Goal: Transaction & Acquisition: Purchase product/service

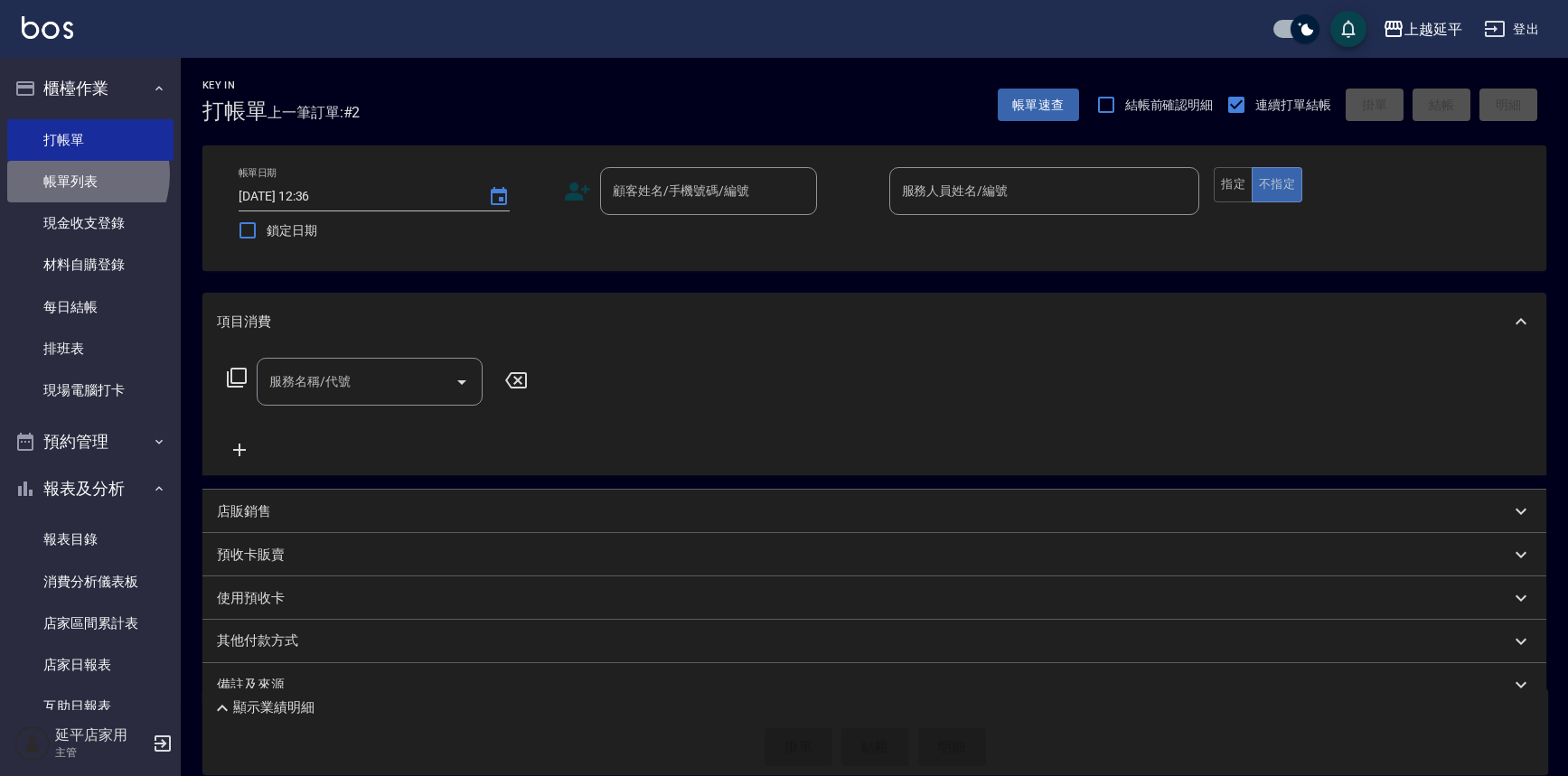
click at [68, 174] on link "帳單列表" at bounding box center [90, 182] width 166 height 41
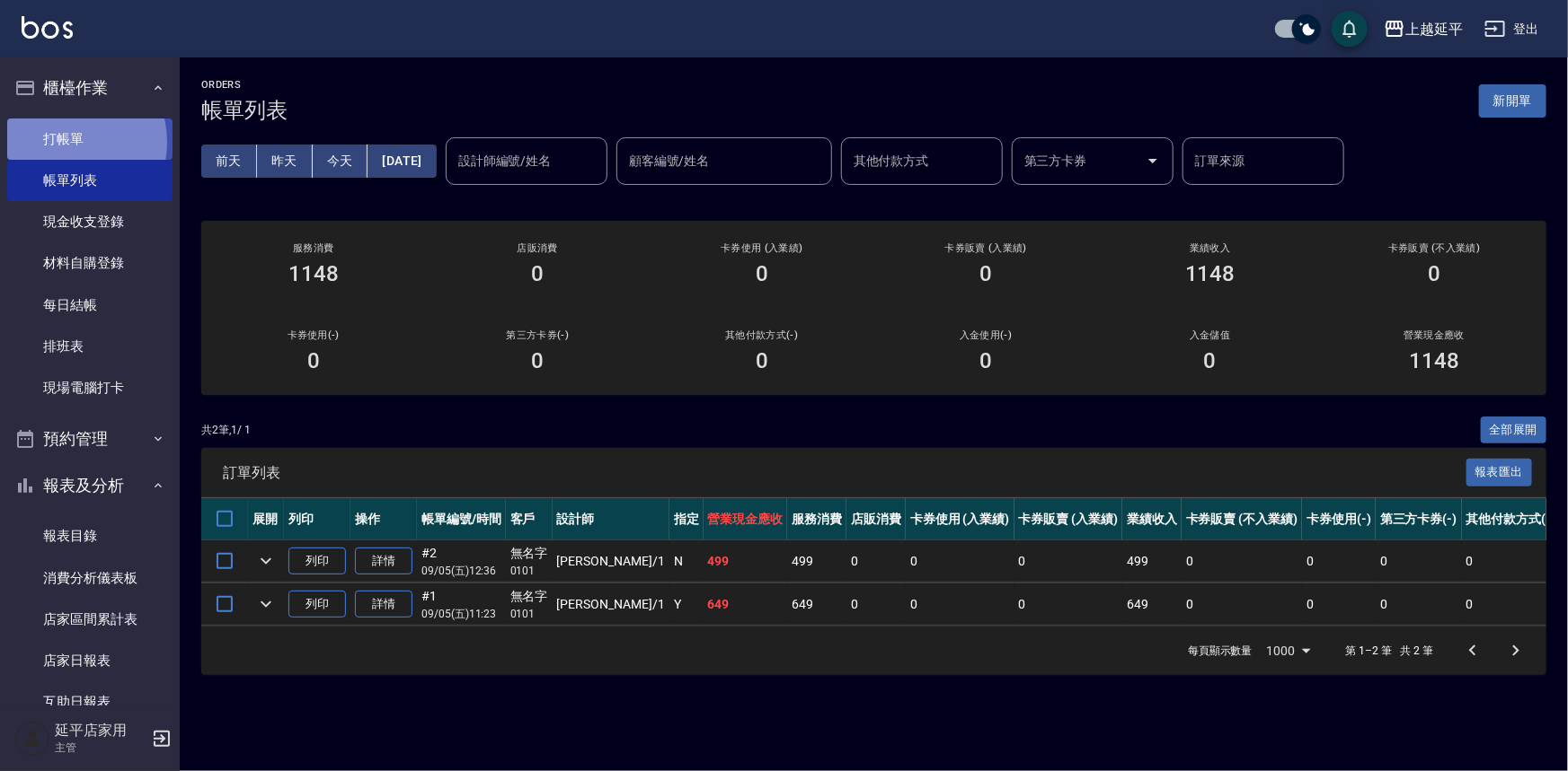
click at [64, 142] on link "打帳單" at bounding box center [90, 139] width 165 height 41
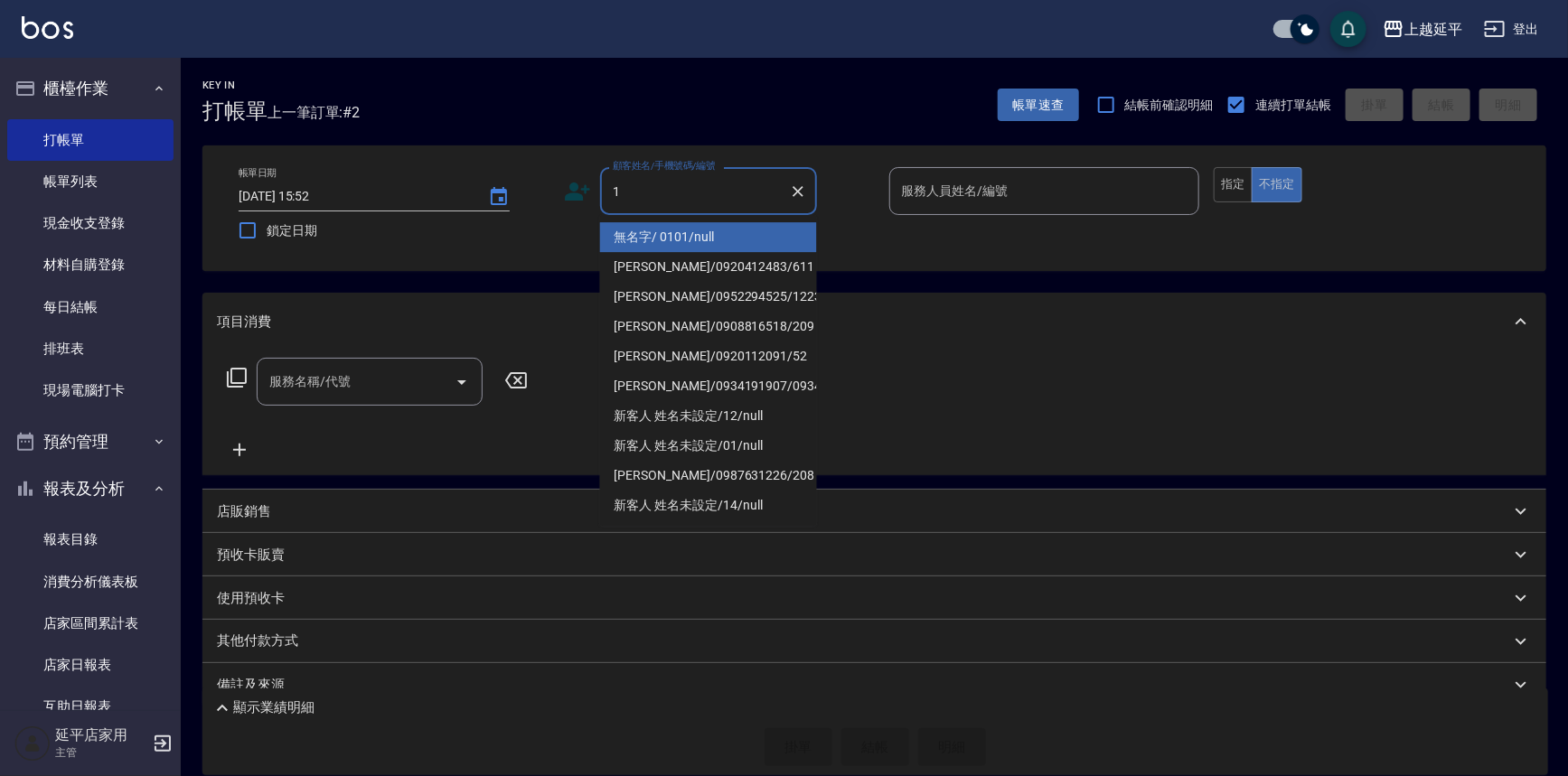
click at [642, 237] on li "無名字/ 0101/null" at bounding box center [708, 237] width 217 height 30
type input "無名字/ 0101/null"
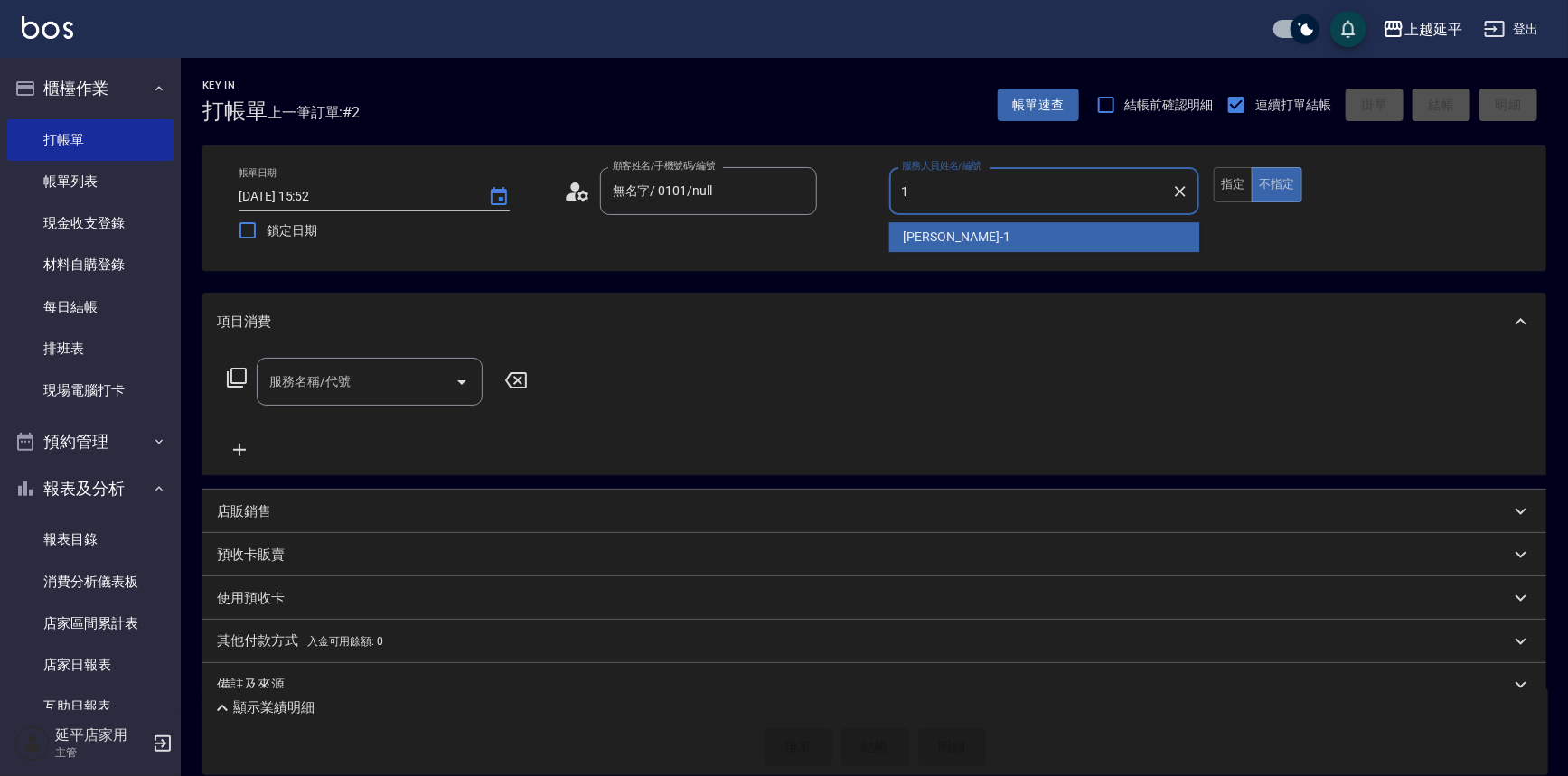
click at [927, 233] on span "[PERSON_NAME]-1" at bounding box center [957, 237] width 106 height 19
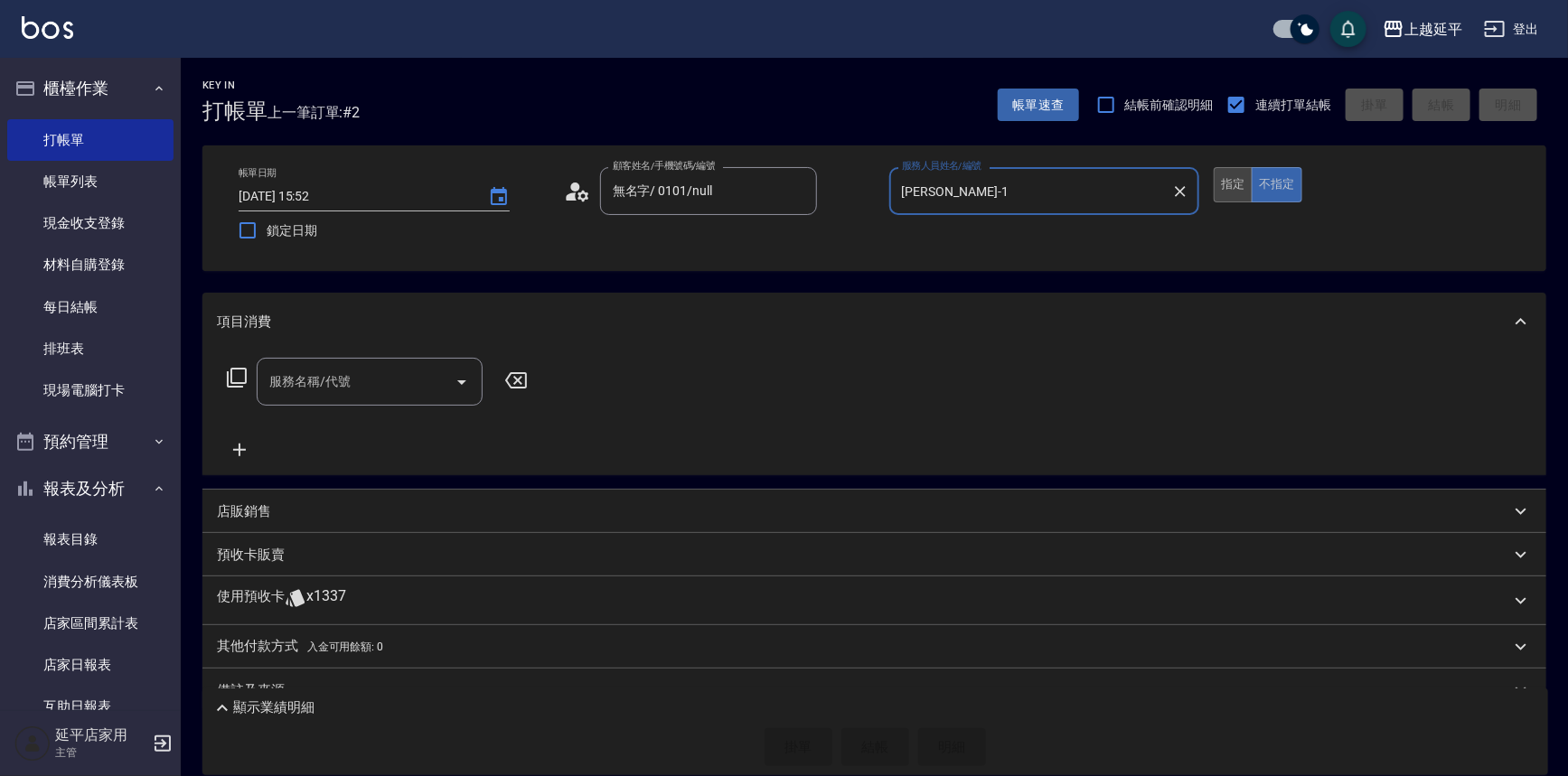
type input "[PERSON_NAME]-1"
click at [1229, 181] on button "指定" at bounding box center [1232, 184] width 39 height 35
click at [238, 372] on icon at bounding box center [236, 377] width 22 height 22
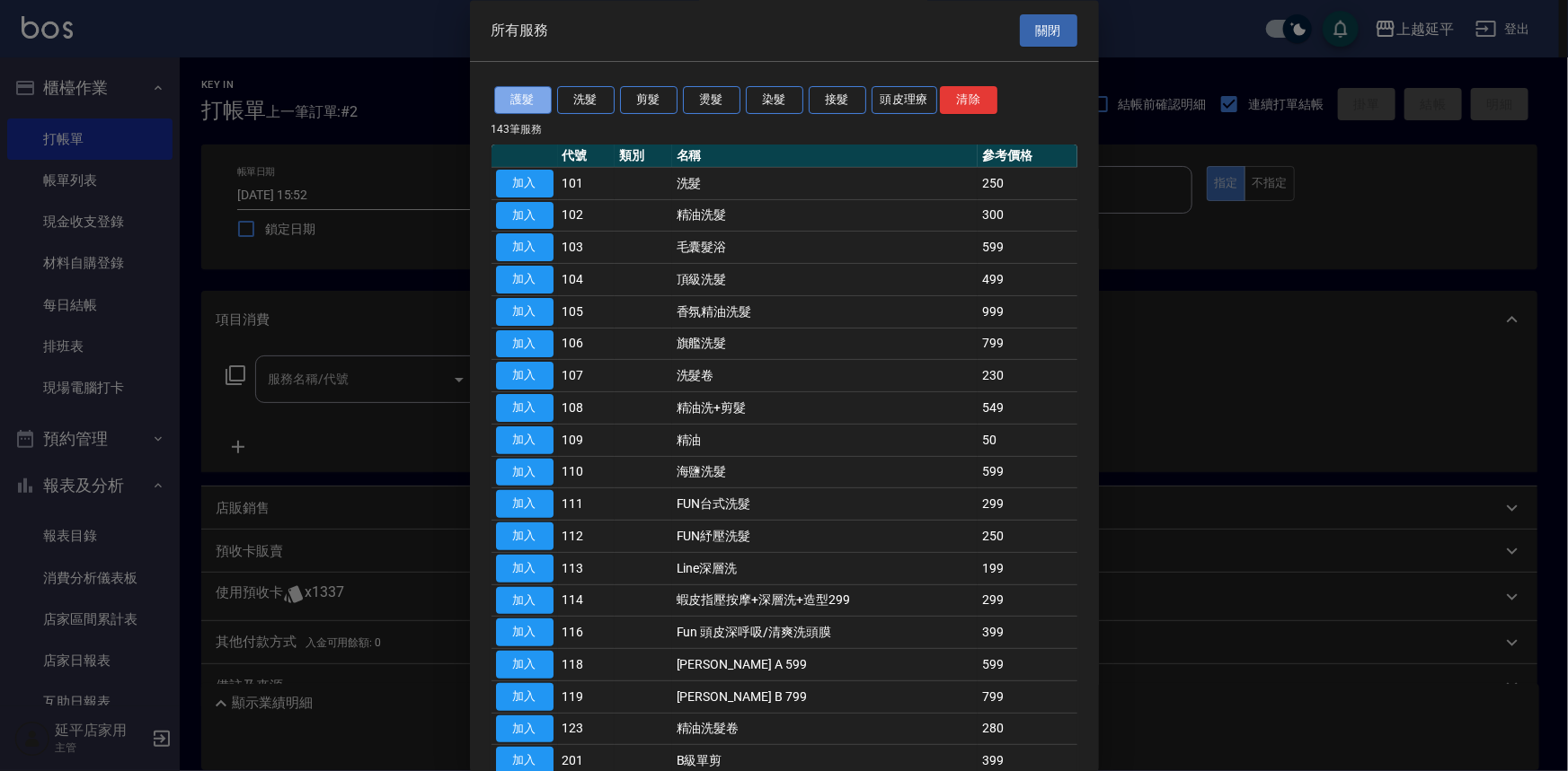
click at [525, 98] on button "護髮" at bounding box center [522, 101] width 57 height 28
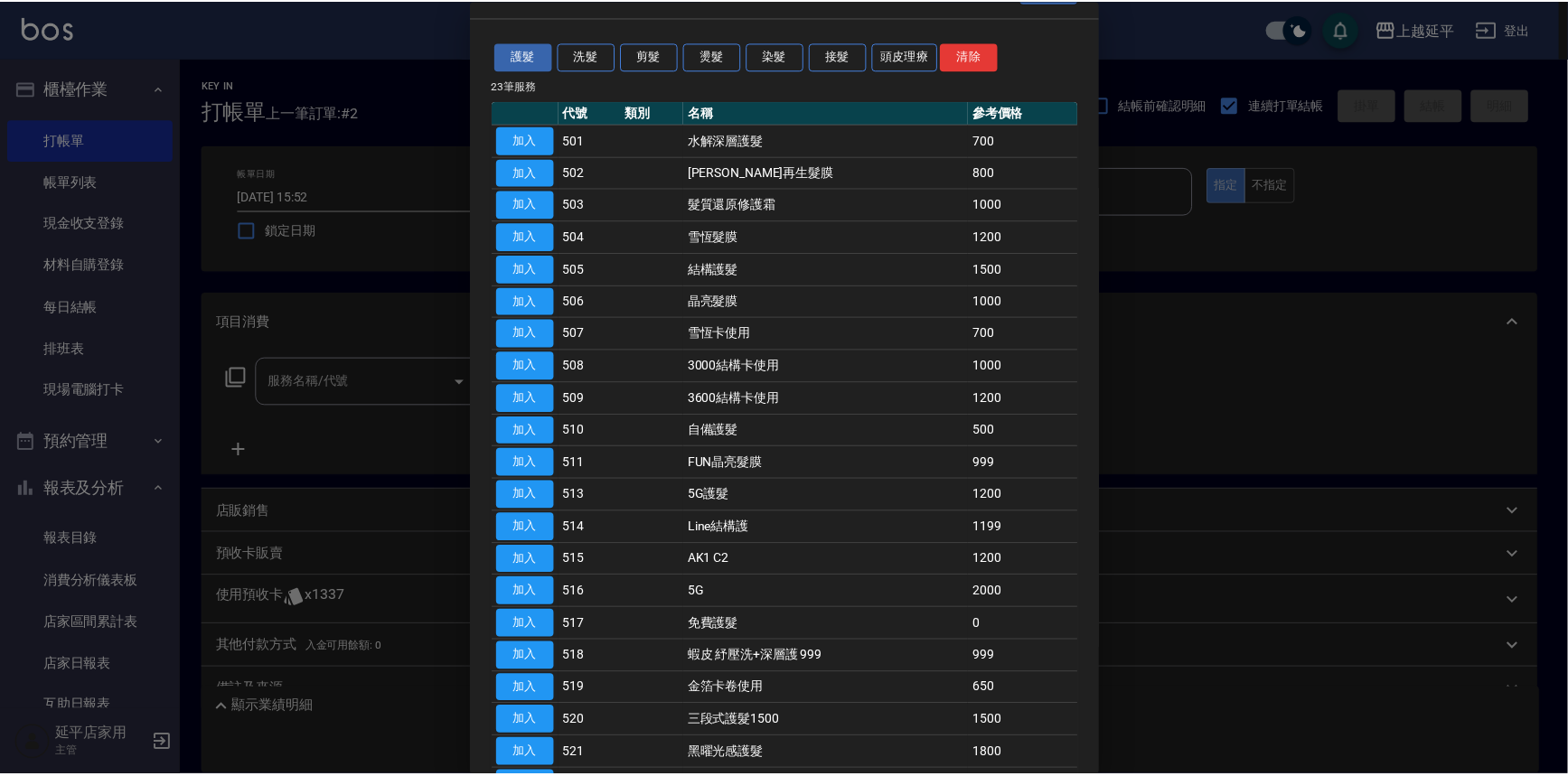
scroll to position [81, 0]
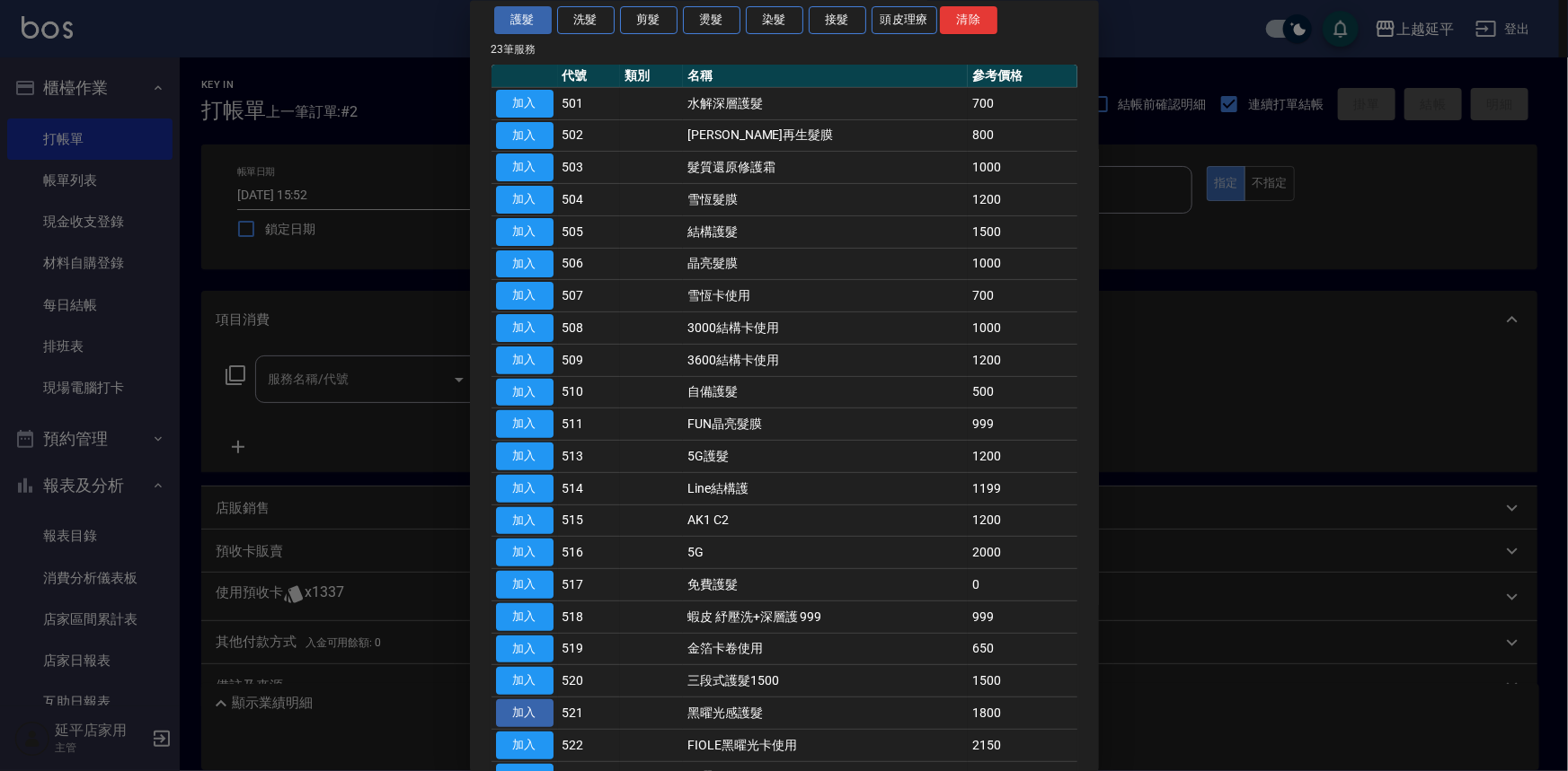
click at [538, 707] on button "加入" at bounding box center [524, 713] width 57 height 28
type input "黑曜光感護髮(521)"
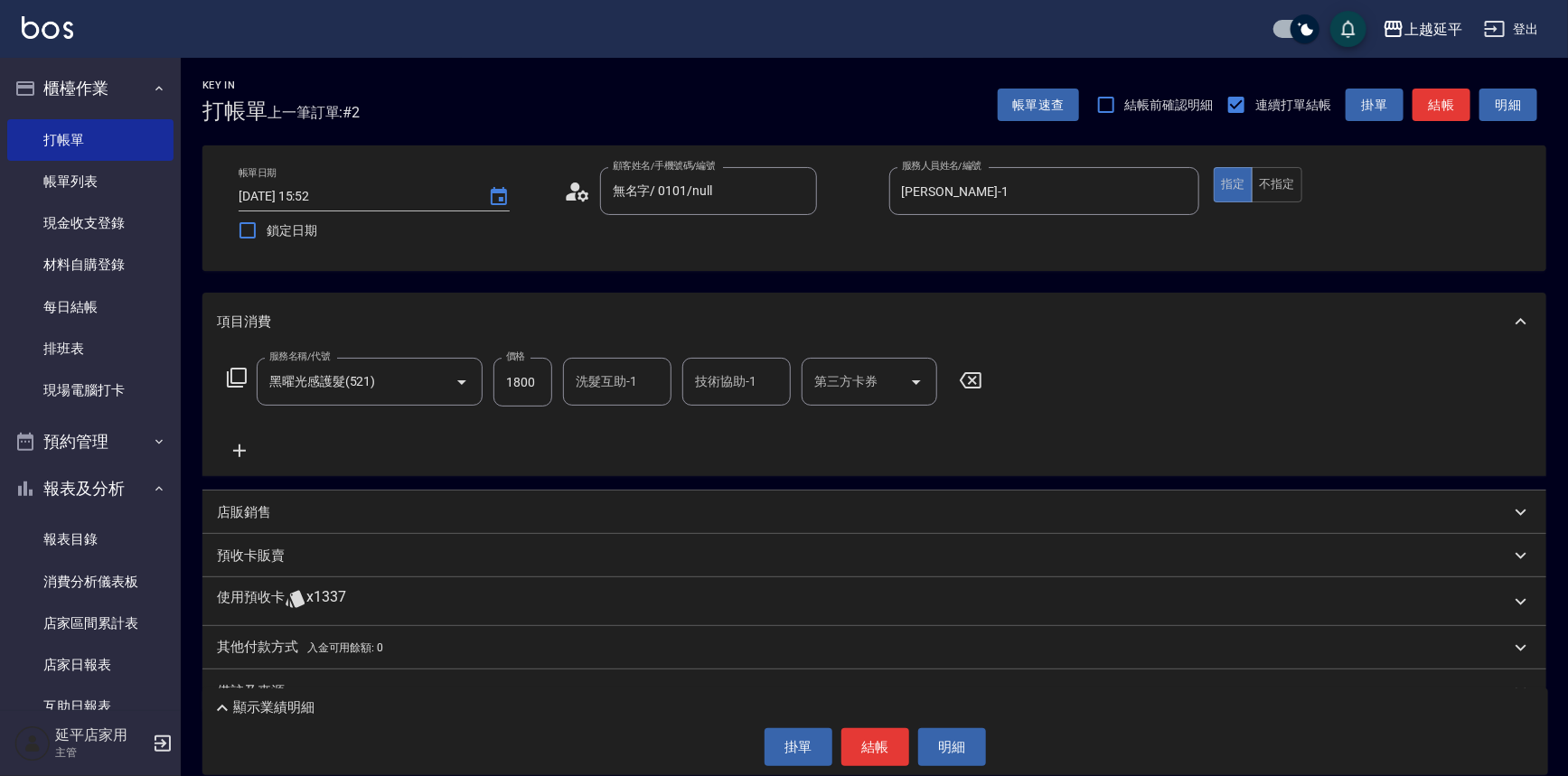
click at [546, 378] on input "1800" at bounding box center [523, 382] width 58 height 49
type input "2200"
click at [594, 381] on input "洗髮互助-1" at bounding box center [617, 382] width 92 height 32
click at [634, 435] on div "丞宗 -29" at bounding box center [617, 428] width 108 height 30
type input "丞宗-29"
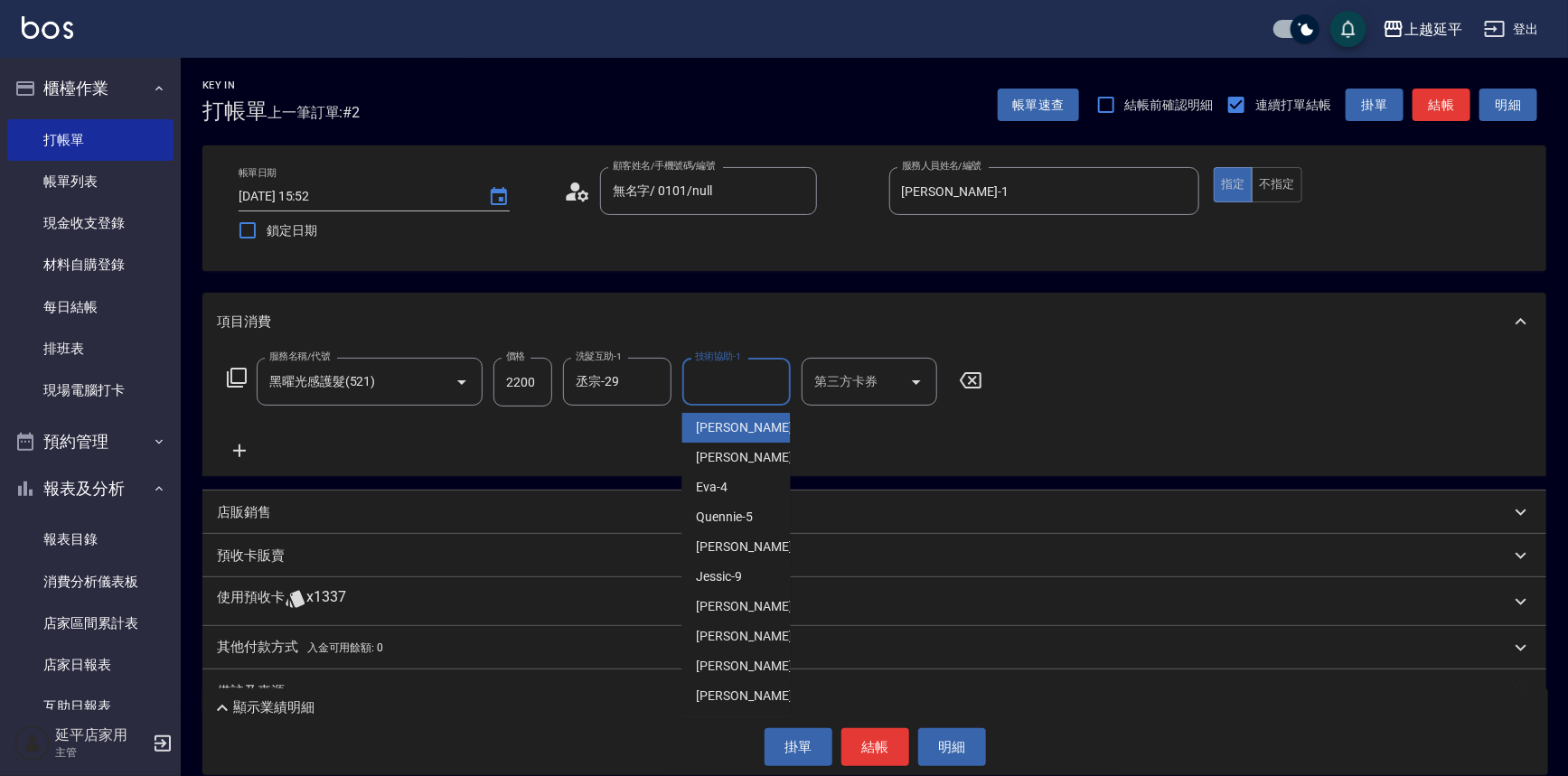
click at [705, 393] on input "技術協助-1" at bounding box center [736, 382] width 92 height 32
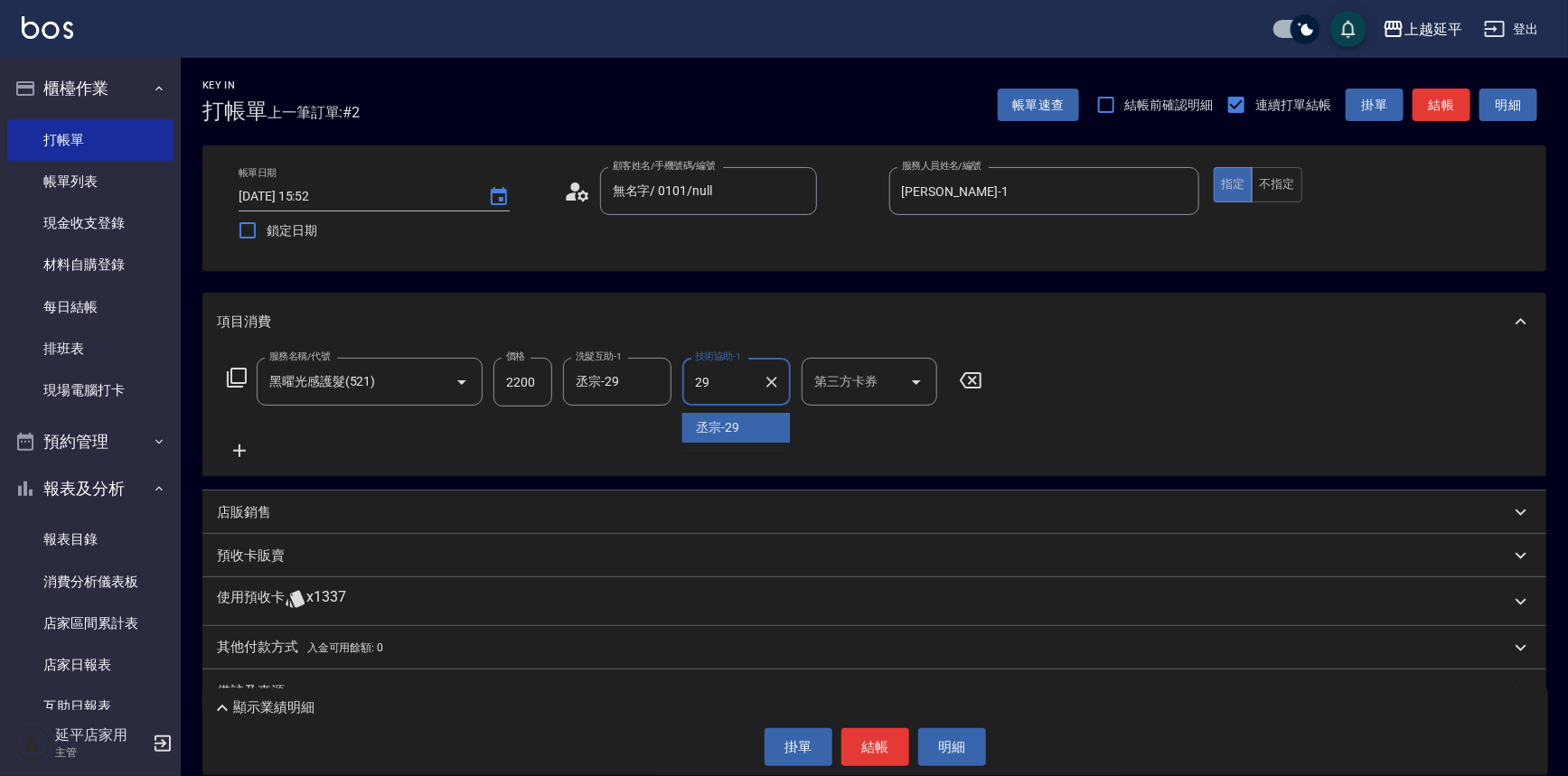
click at [720, 427] on span "丞宗 -29" at bounding box center [719, 428] width 43 height 19
type input "丞宗-29"
click at [874, 752] on button "結帳" at bounding box center [875, 747] width 68 height 38
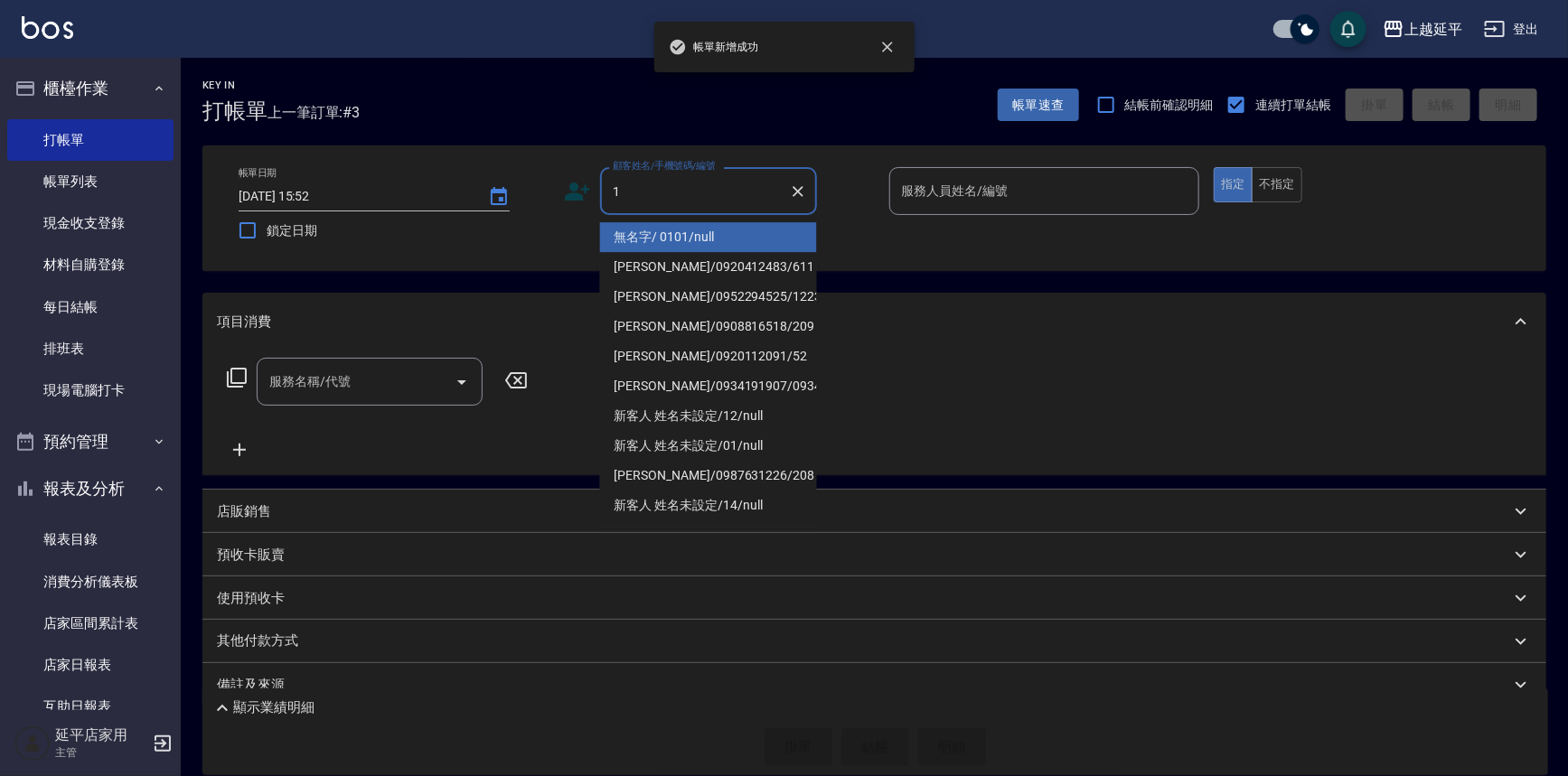
click at [662, 235] on li "無名字/ 0101/null" at bounding box center [708, 237] width 217 height 30
type input "無名字/ 0101/null"
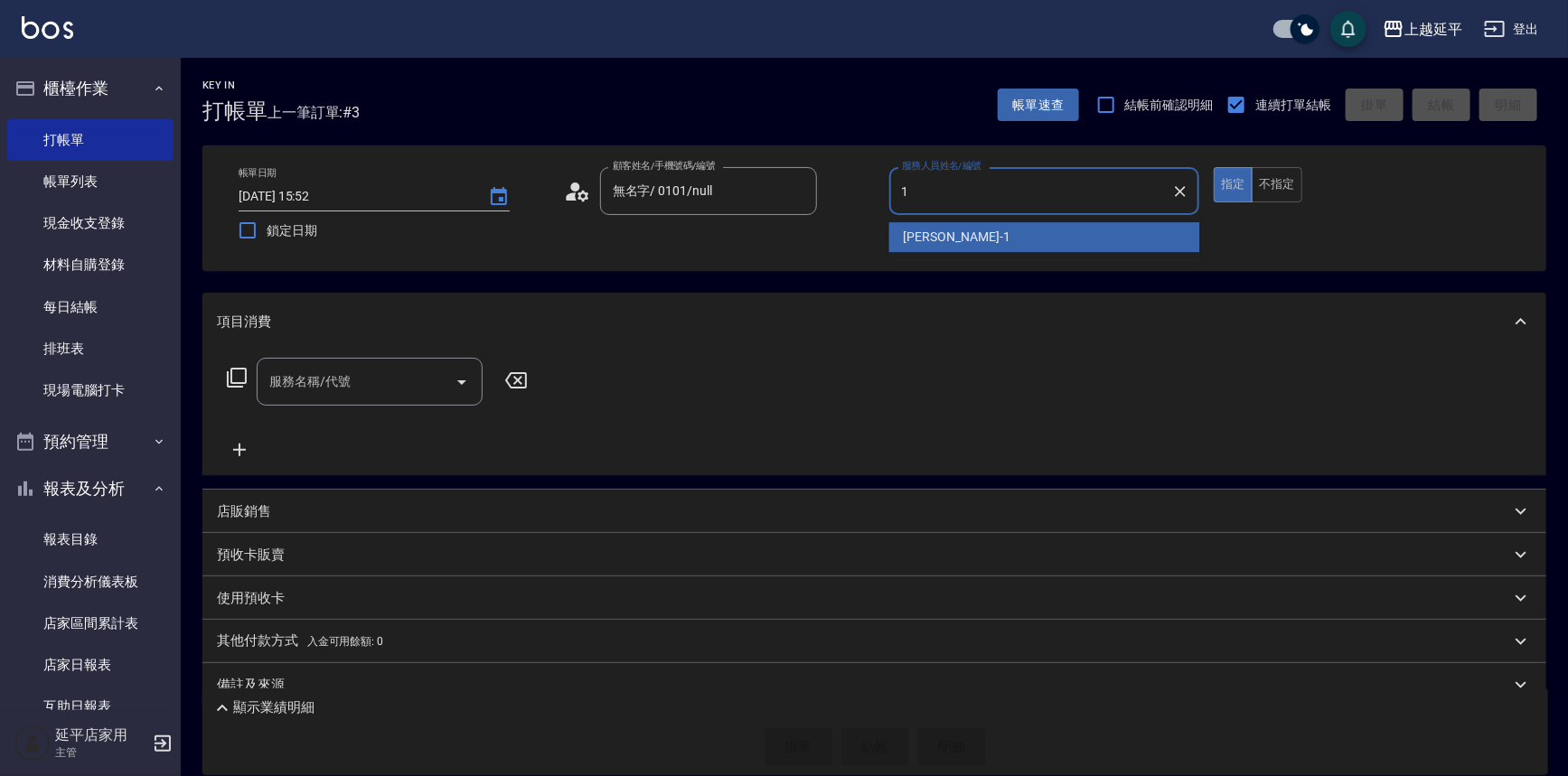
click at [933, 226] on div "[PERSON_NAME]-1" at bounding box center [1044, 237] width 310 height 30
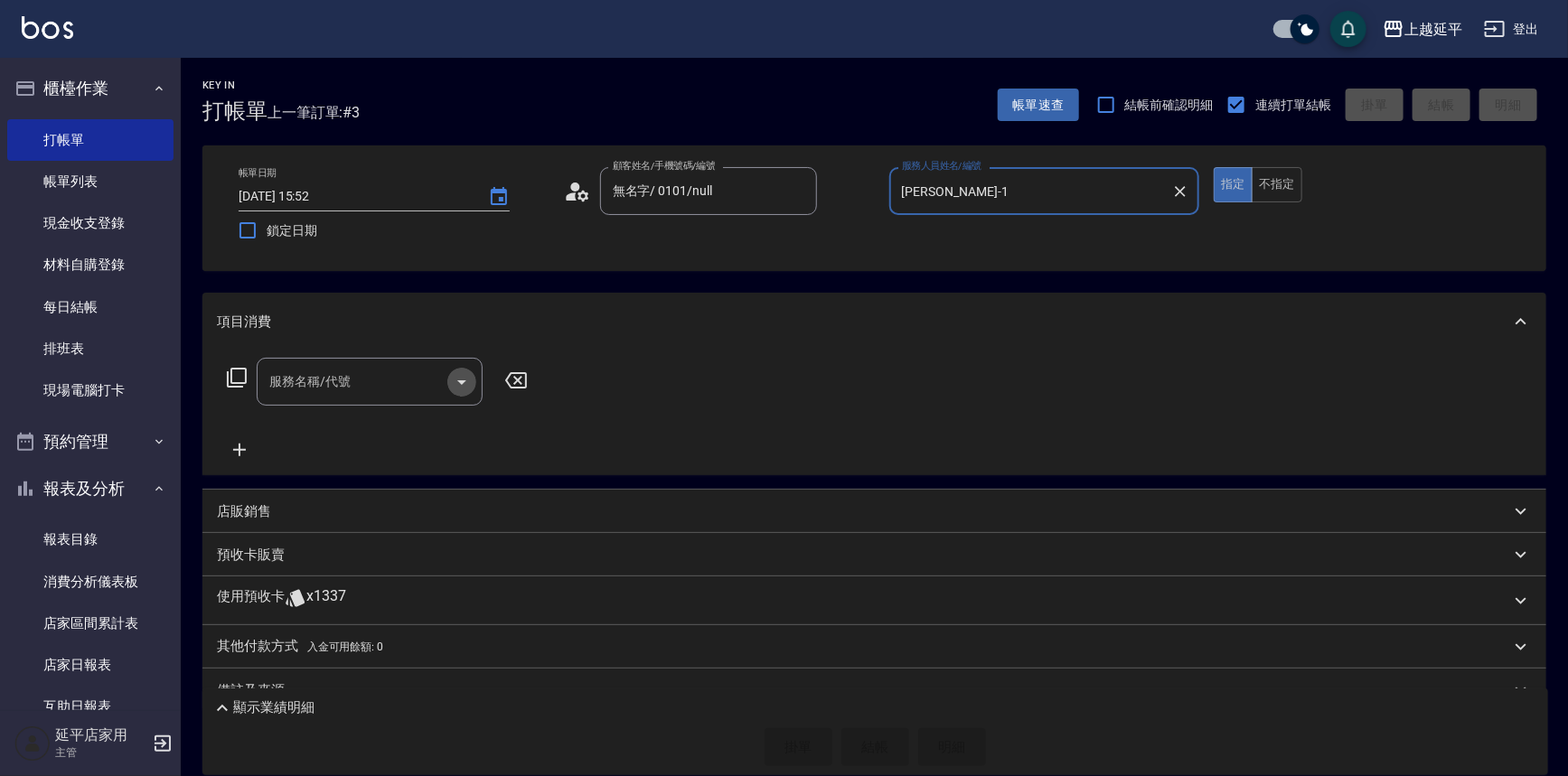
click at [461, 383] on icon "Open" at bounding box center [462, 382] width 9 height 5
type input "[PERSON_NAME]-1"
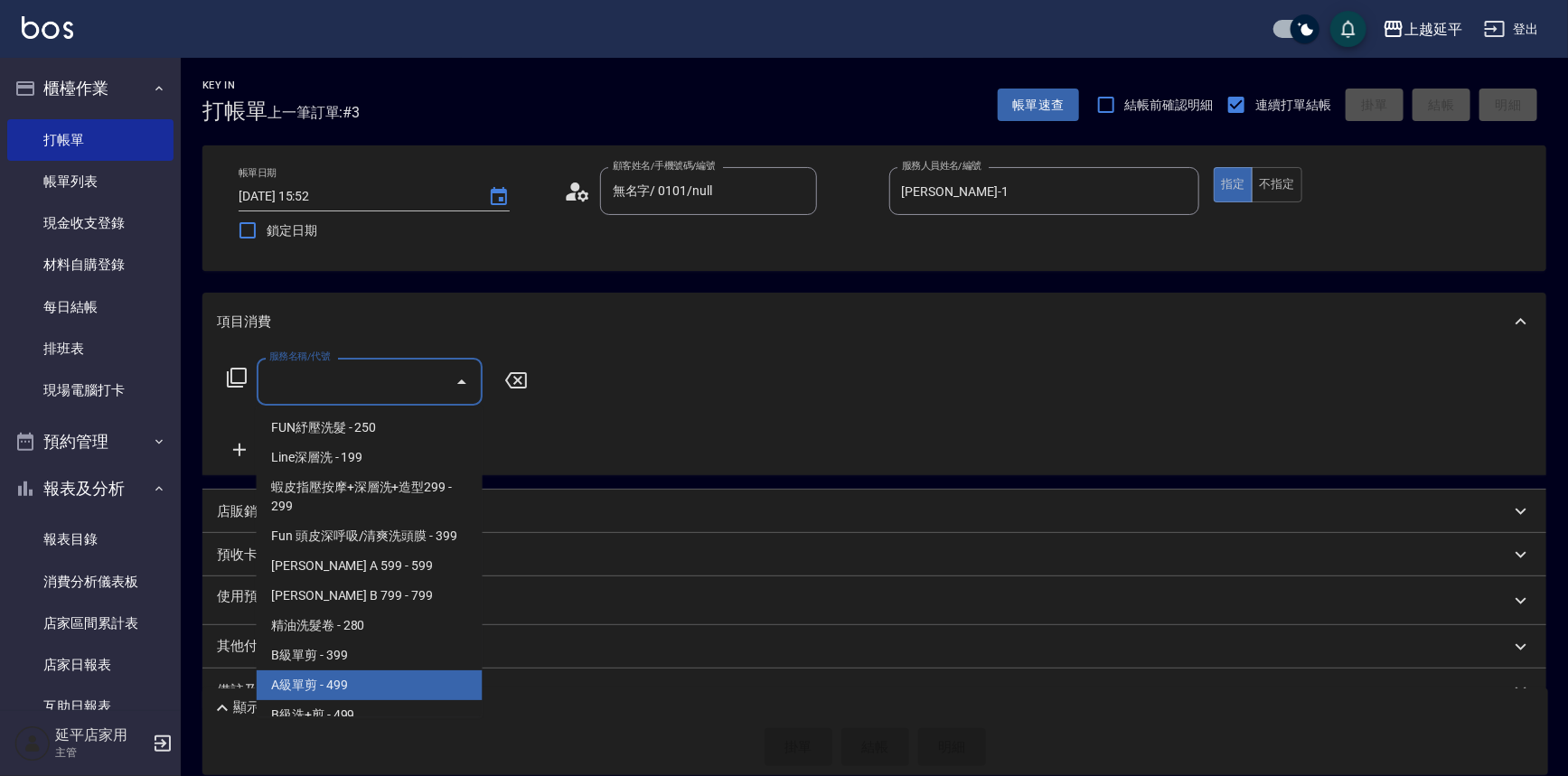
scroll to position [410, 0]
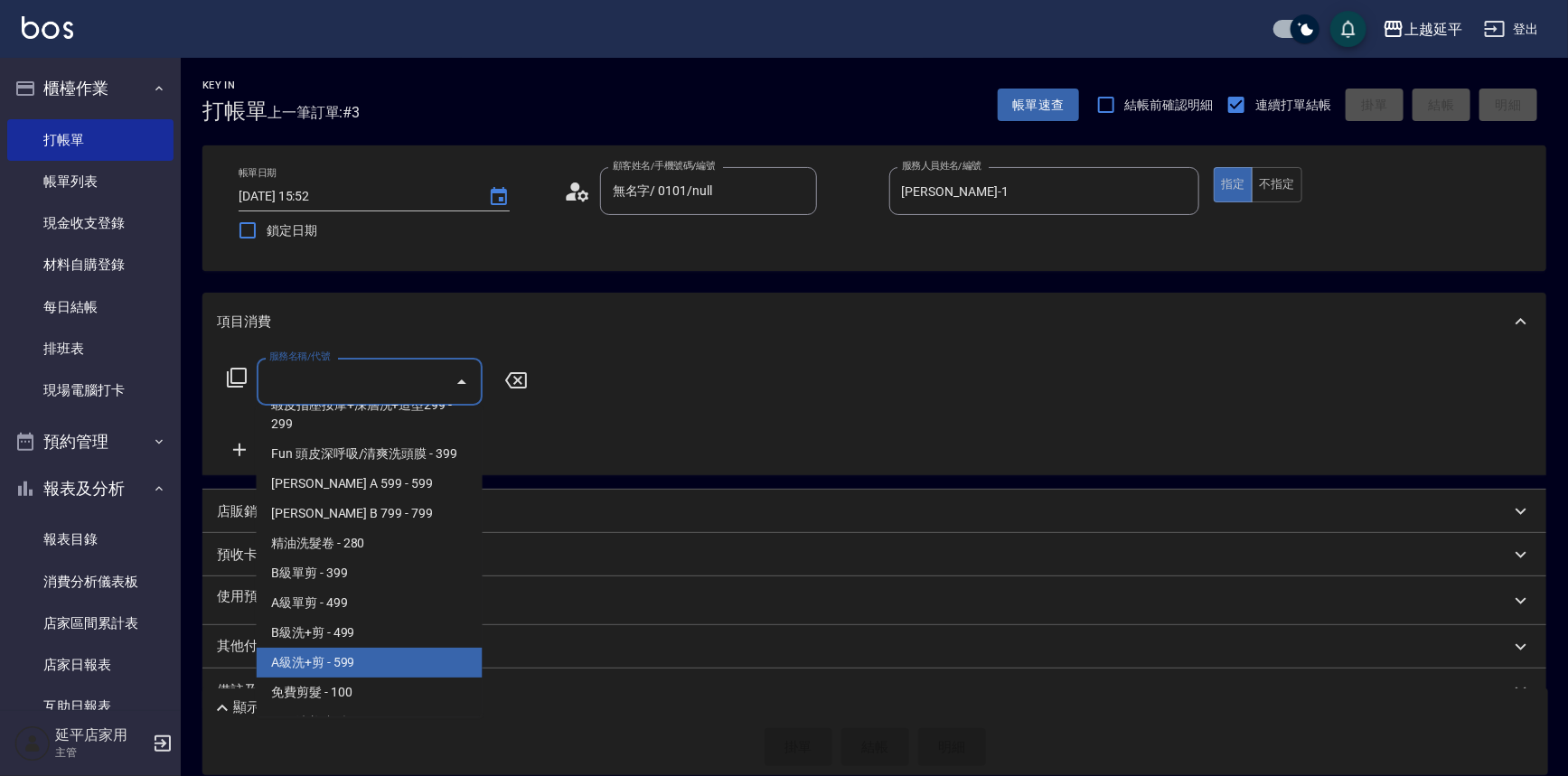
click at [332, 655] on span "A級洗+剪 - 599" at bounding box center [370, 663] width 226 height 30
type input "A級洗+剪(204)"
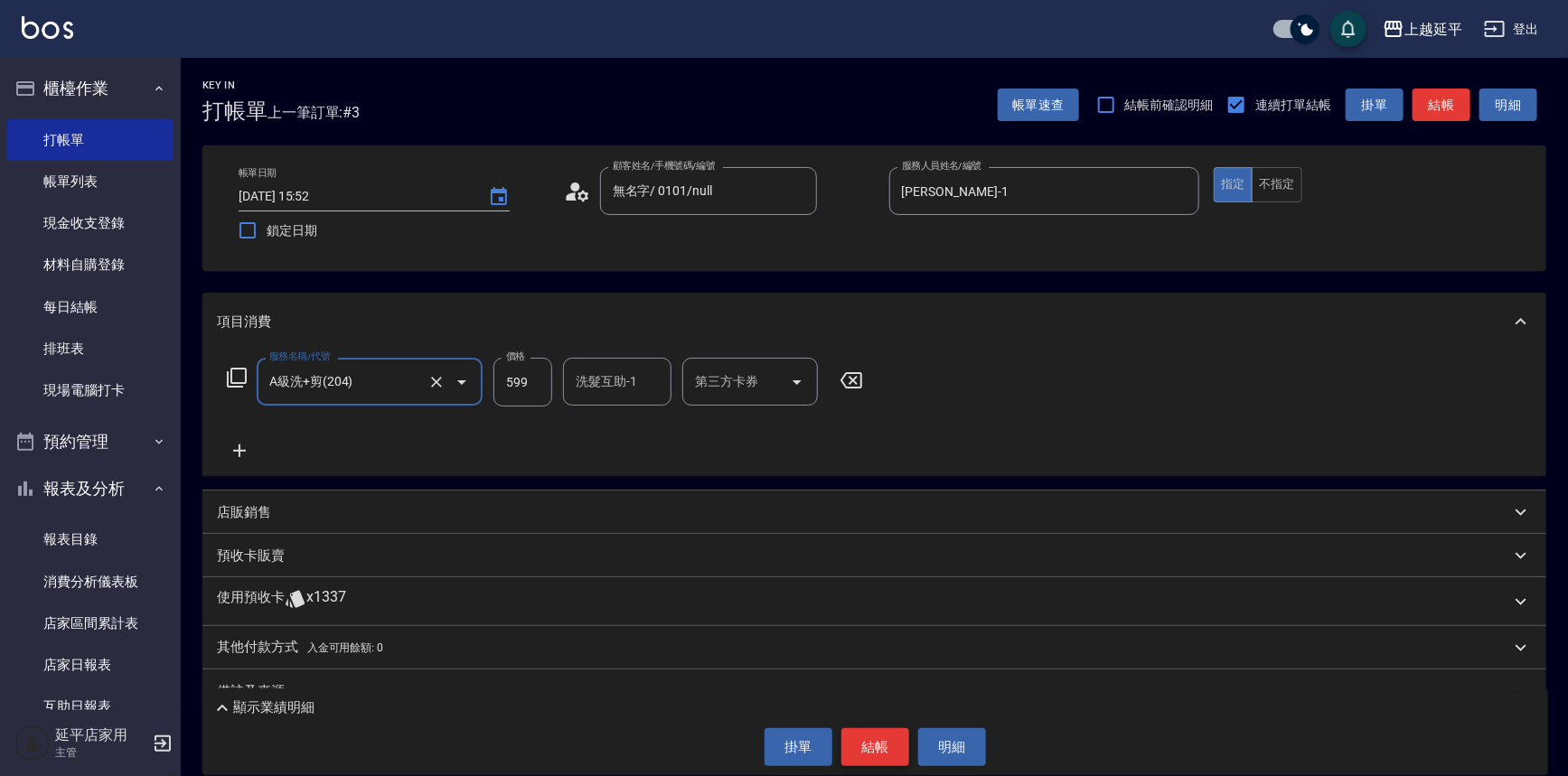
click at [859, 739] on button "結帳" at bounding box center [875, 747] width 68 height 38
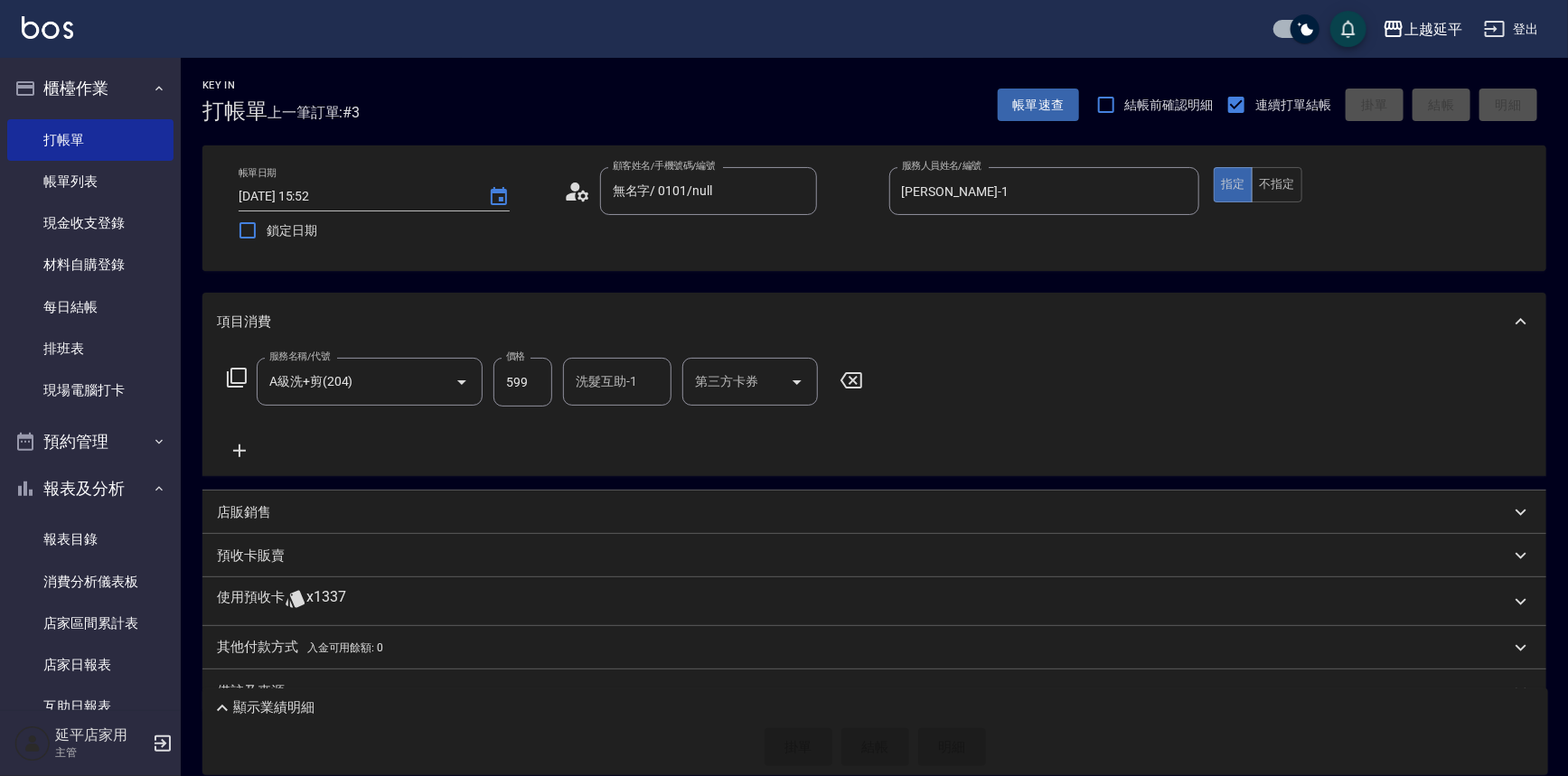
type input "[DATE] 15:53"
